Goal: Information Seeking & Learning: Understand process/instructions

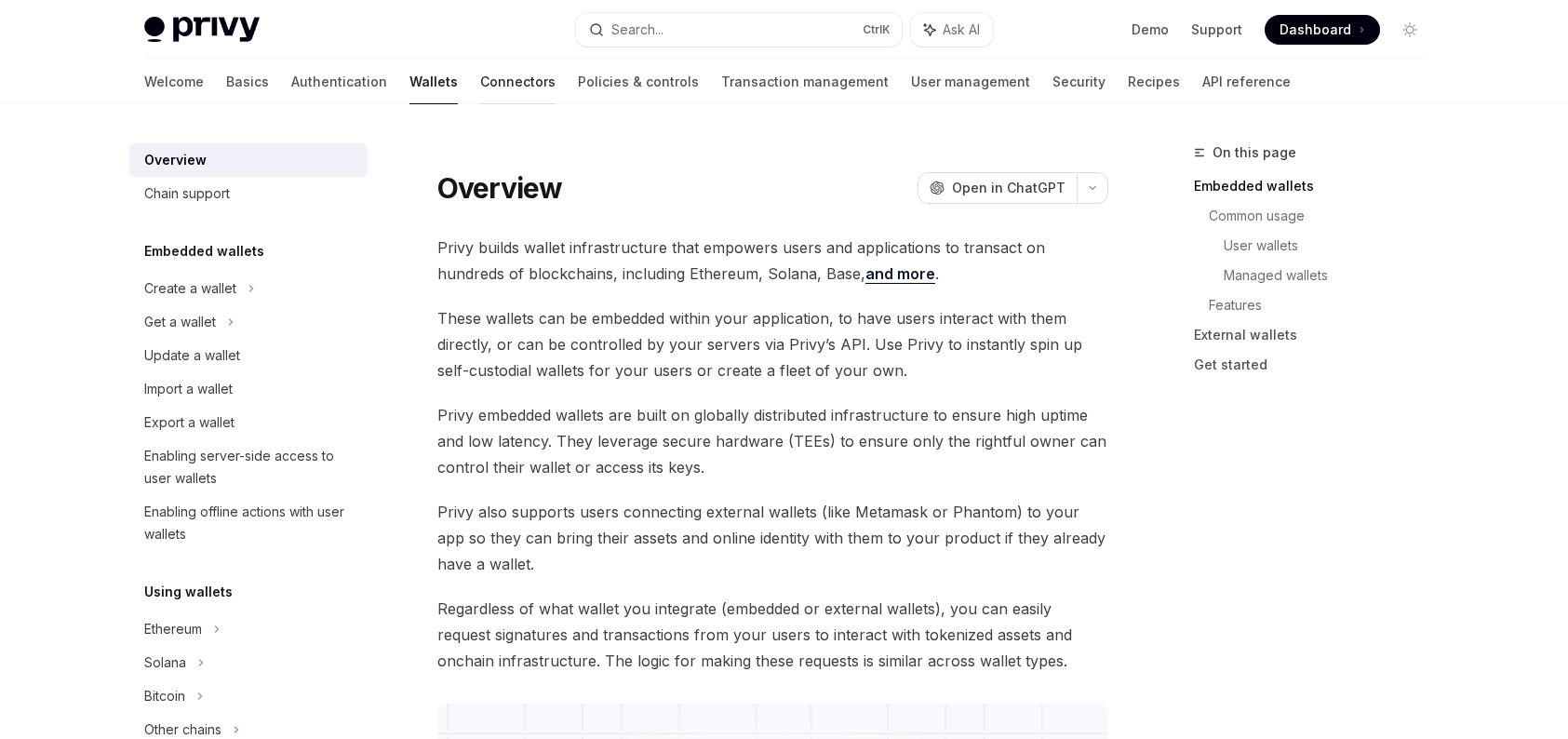
click at [480, 84] on link "Connectors" at bounding box center [517, 82] width 76 height 45
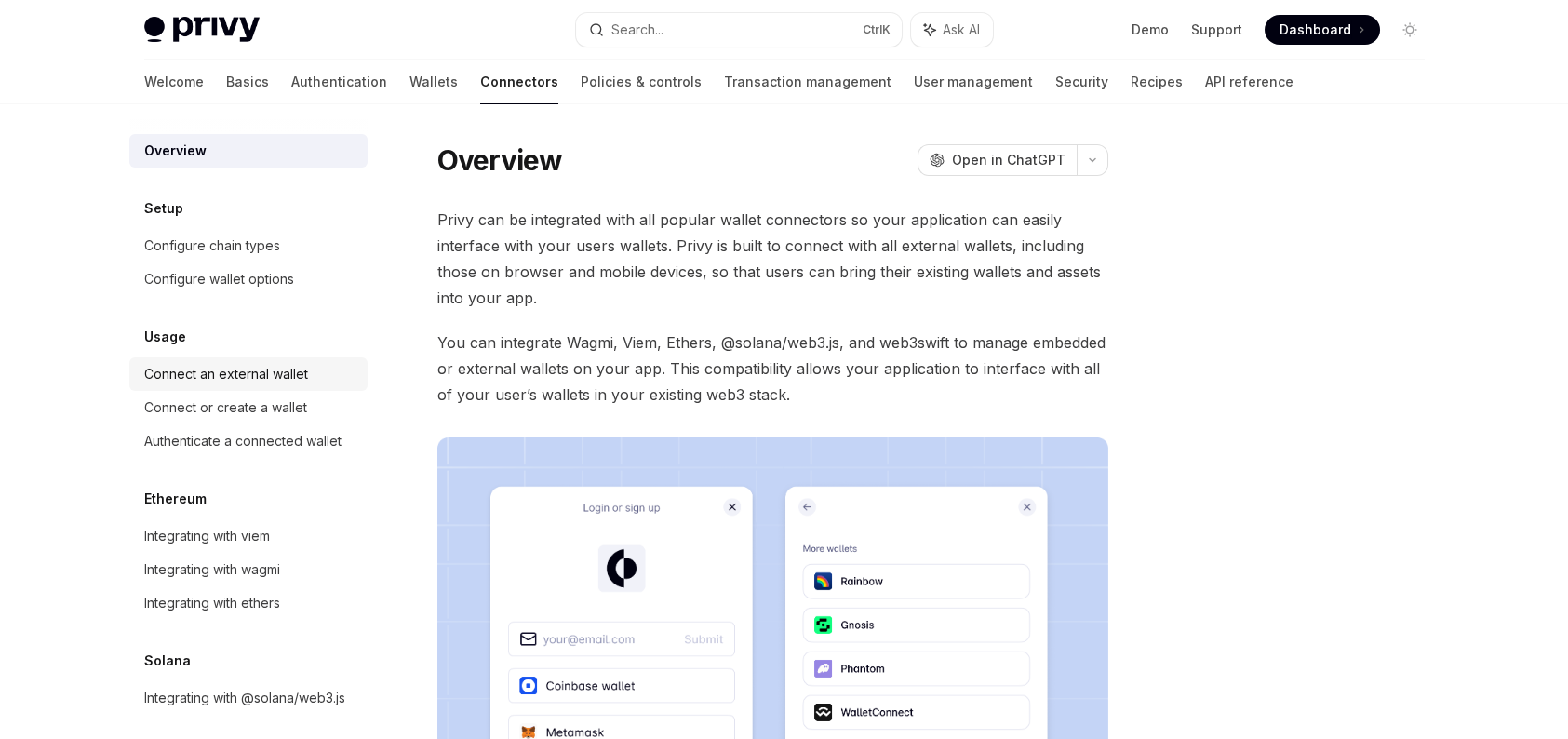
click at [278, 386] on link "Connect an external wallet" at bounding box center [247, 375] width 238 height 34
type textarea "*"
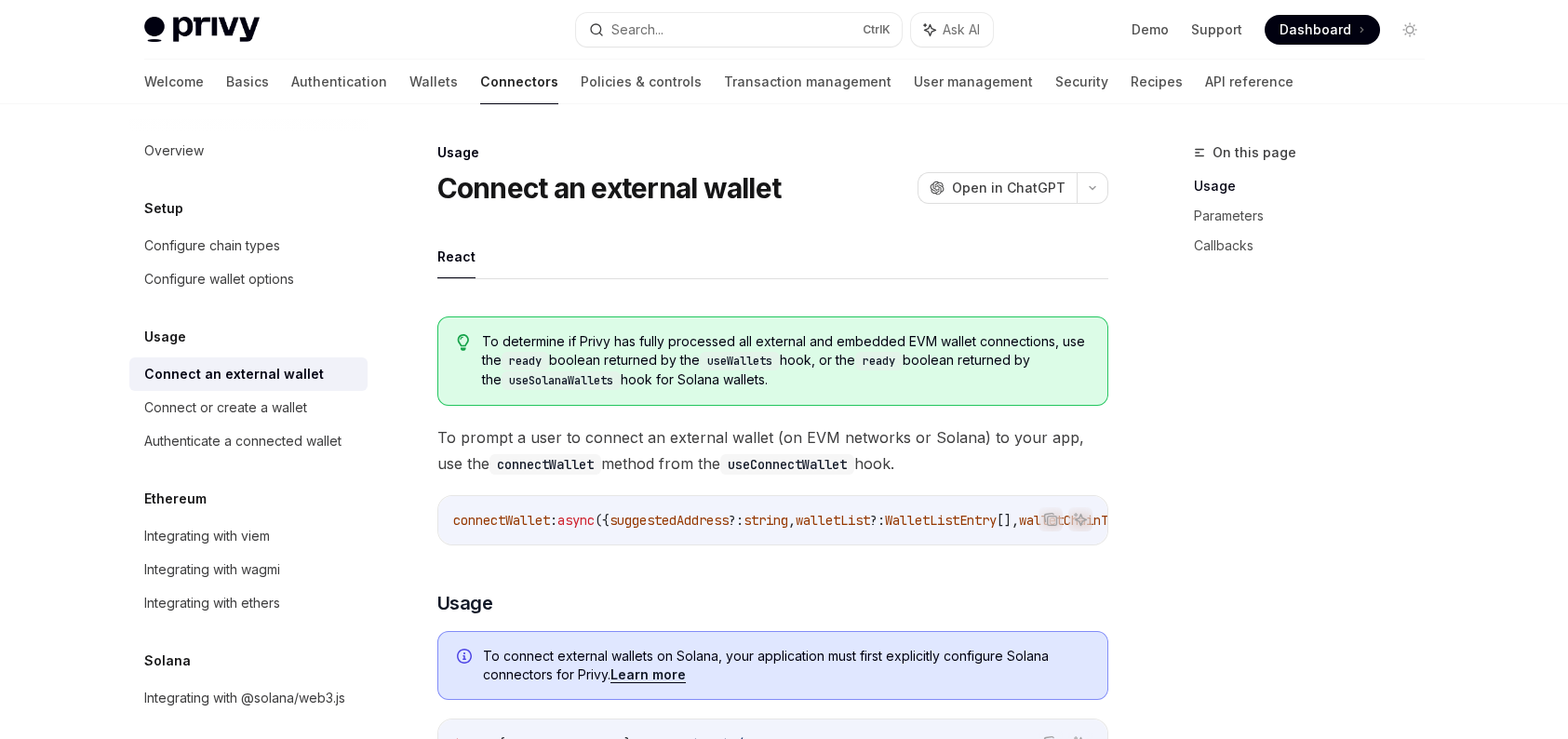
click at [657, 178] on h1 "Connect an external wallet" at bounding box center [609, 188] width 345 height 34
copy h1 "external"
